Goal: Information Seeking & Learning: Check status

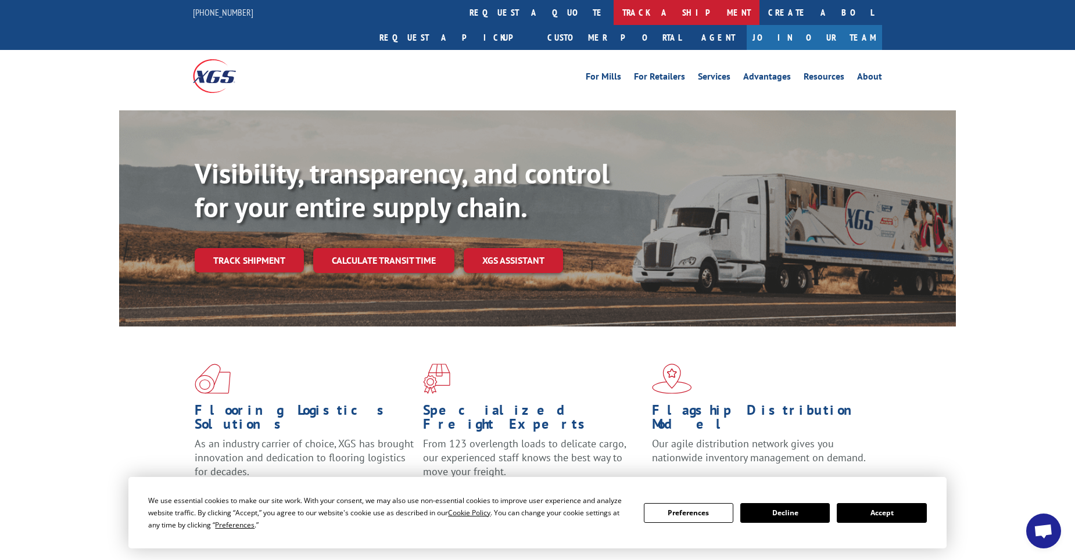
click at [613, 10] on link "track a shipment" at bounding box center [686, 12] width 146 height 25
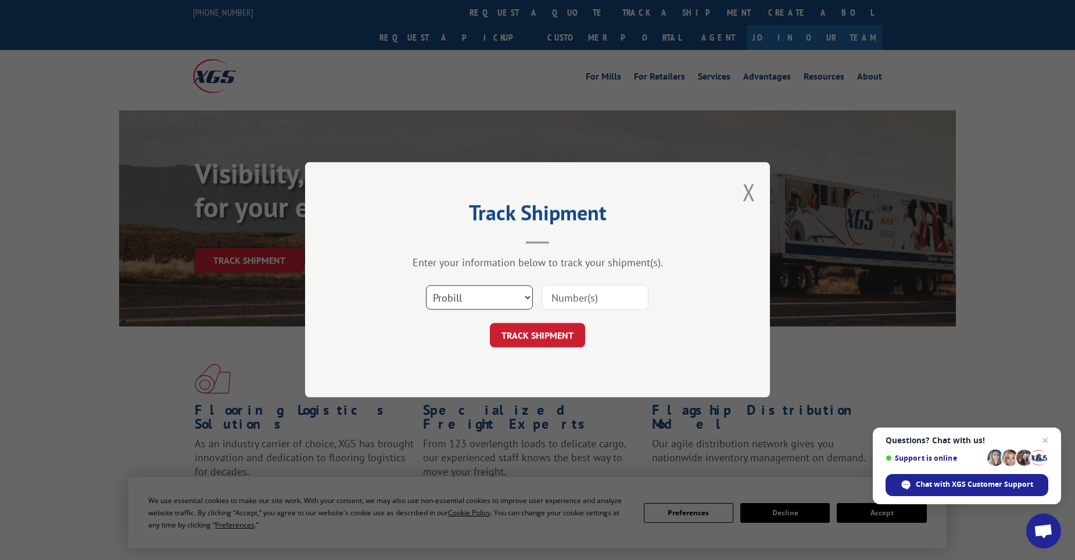
click at [473, 305] on select "Select category... Probill BOL PO" at bounding box center [479, 298] width 107 height 24
select select "po"
click at [426, 286] on select "Select category... Probill BOL PO" at bounding box center [479, 298] width 107 height 24
click at [572, 300] on input at bounding box center [594, 298] width 107 height 24
type input "50489315"
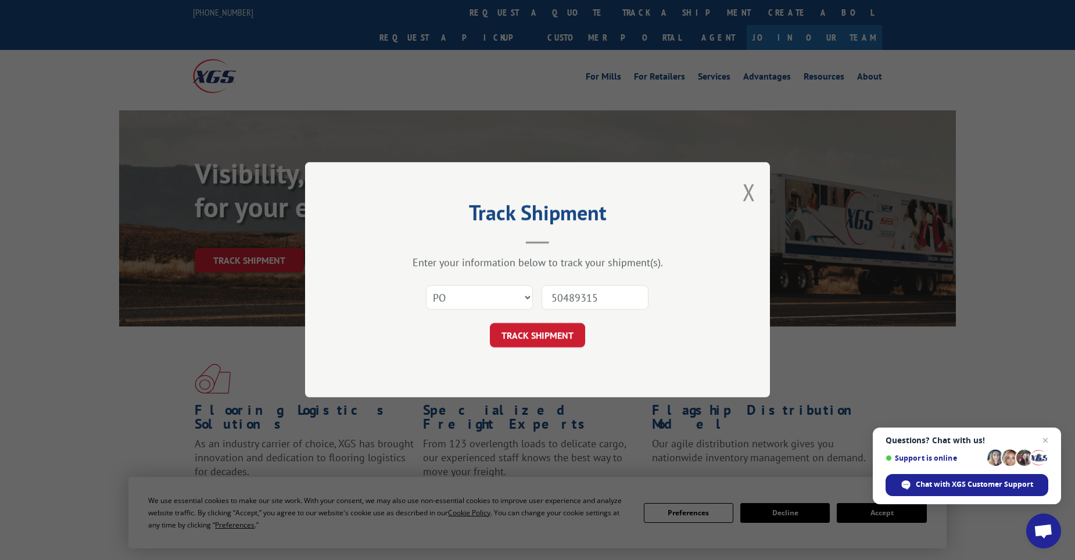
click button "TRACK SHIPMENT" at bounding box center [537, 336] width 95 height 24
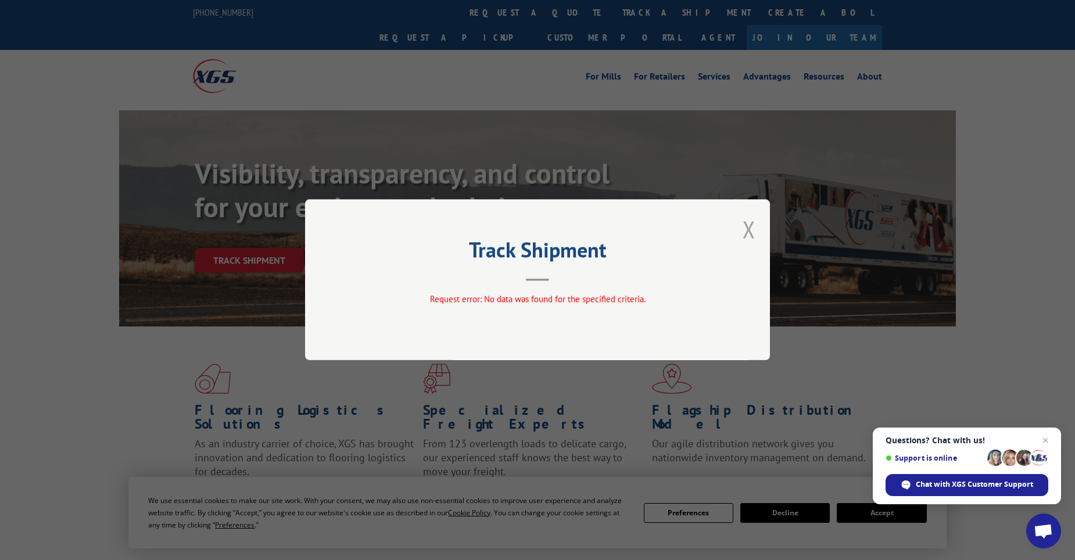
click at [747, 230] on button "Close modal" at bounding box center [748, 229] width 13 height 31
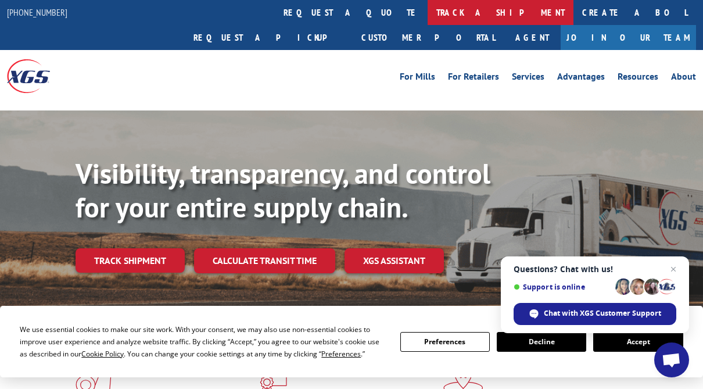
click at [427, 13] on link "track a shipment" at bounding box center [500, 12] width 146 height 25
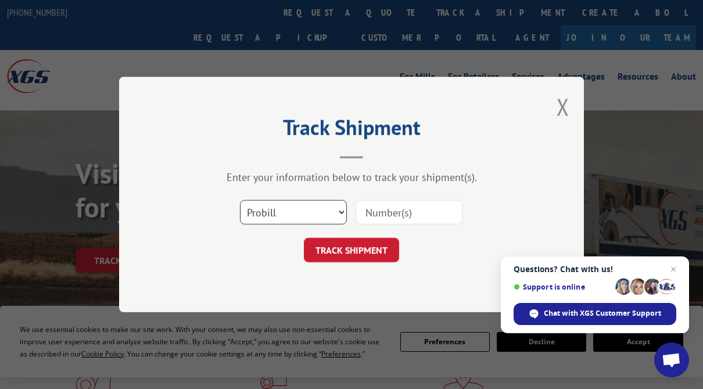
click at [303, 215] on select "Select category... Probill BOL PO" at bounding box center [293, 212] width 107 height 24
select select "bol"
click at [240, 200] on select "Select category... Probill BOL PO" at bounding box center [293, 212] width 107 height 24
click at [389, 215] on input at bounding box center [408, 212] width 107 height 24
type input "5282282"
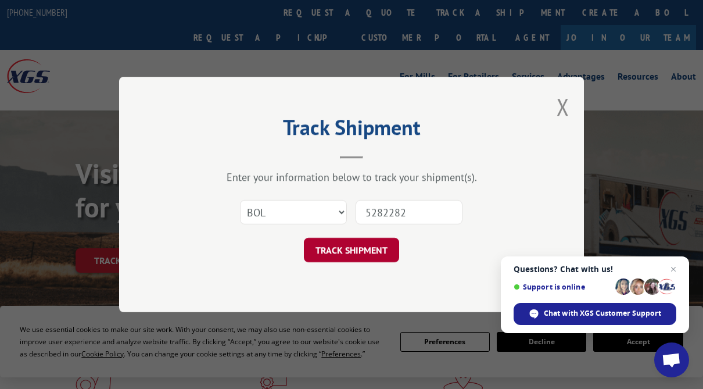
click at [357, 260] on button "TRACK SHIPMENT" at bounding box center [351, 250] width 95 height 24
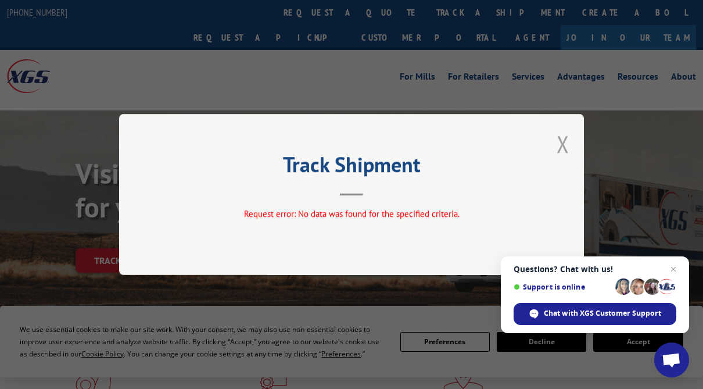
click at [560, 142] on button "Close modal" at bounding box center [562, 143] width 13 height 31
